Goal: Information Seeking & Learning: Learn about a topic

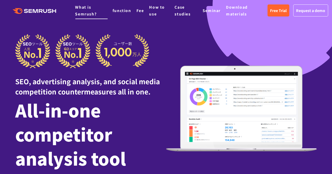
click at [87, 10] on font "What is Semrush?" at bounding box center [85, 10] width 21 height 12
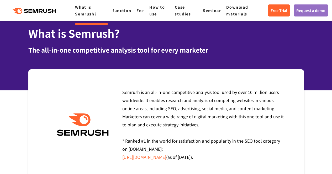
scroll to position [22, 0]
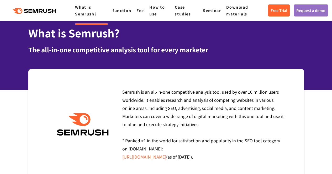
drag, startPoint x: 123, startPoint y: 92, endPoint x: 201, endPoint y: 123, distance: 84.2
click at [201, 123] on div "Semrush is an all-in-one competitive analysis tool used by over 10 million user…" at bounding box center [201, 124] width 166 height 73
copy font "Semrush is an all-in-one competitive analysis tool used by over 10 million user…"
